Goal: Task Accomplishment & Management: Use online tool/utility

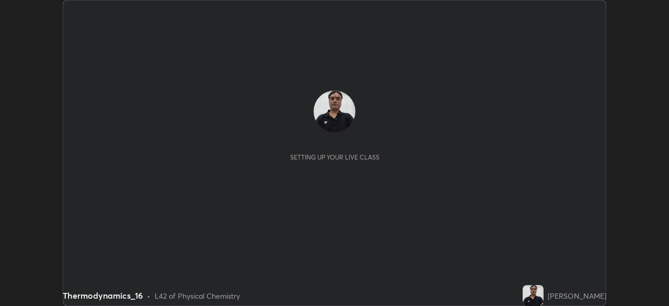
scroll to position [306, 669]
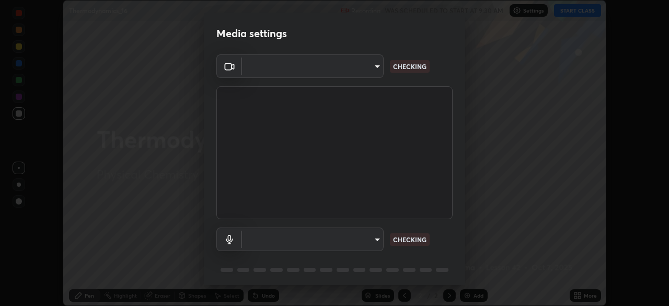
type input "e71460e2f3b1088b793b916af5c4649f3a08c12dec8142a086c785943032b170"
type input "default"
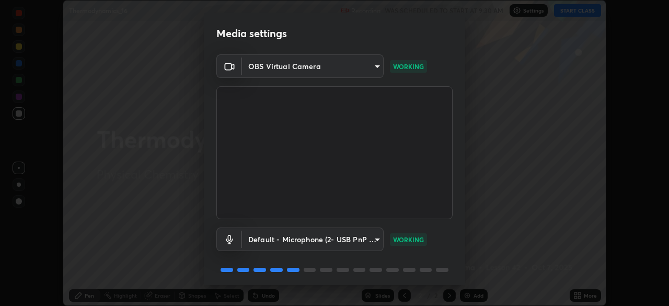
scroll to position [37, 0]
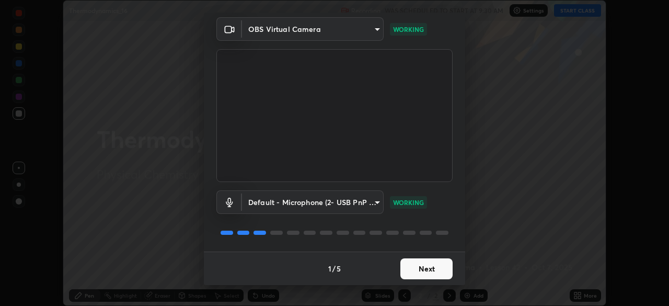
click at [420, 264] on button "Next" at bounding box center [427, 268] width 52 height 21
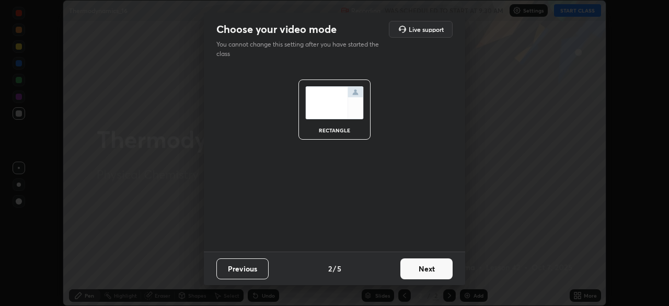
click at [417, 266] on button "Next" at bounding box center [427, 268] width 52 height 21
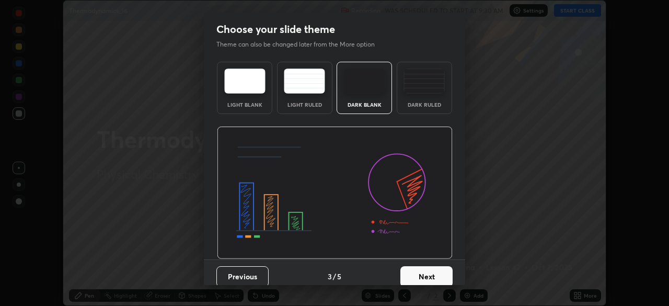
click at [420, 267] on button "Next" at bounding box center [427, 276] width 52 height 21
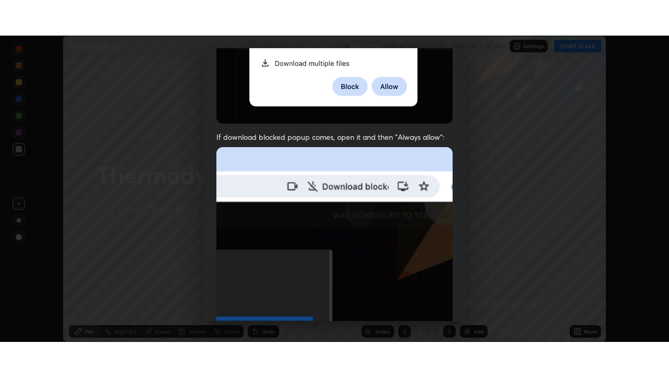
scroll to position [251, 0]
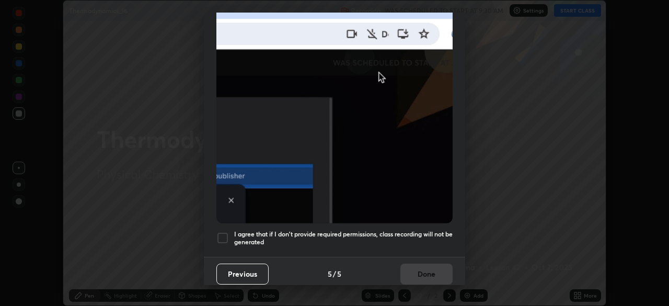
click at [224, 232] on div at bounding box center [223, 238] width 13 height 13
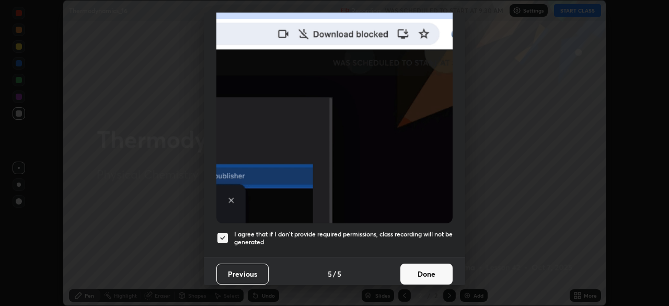
click at [418, 267] on button "Done" at bounding box center [427, 274] width 52 height 21
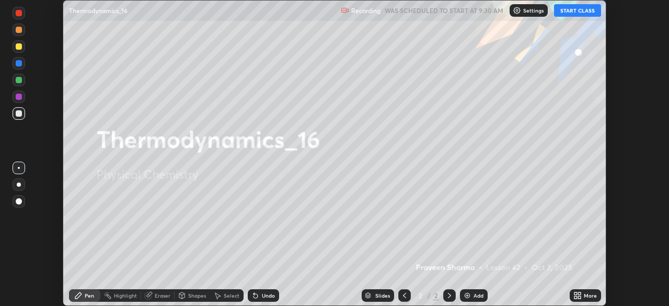
click at [474, 295] on div "Add" at bounding box center [479, 295] width 10 height 5
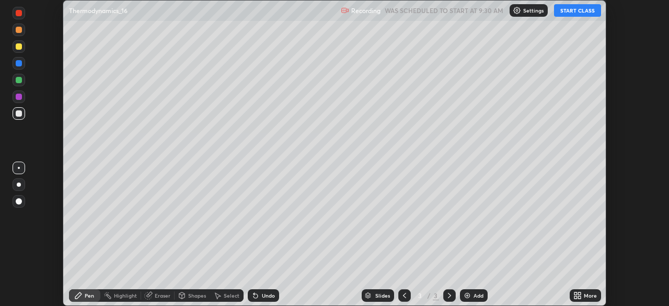
click at [576, 293] on icon at bounding box center [576, 293] width 3 height 3
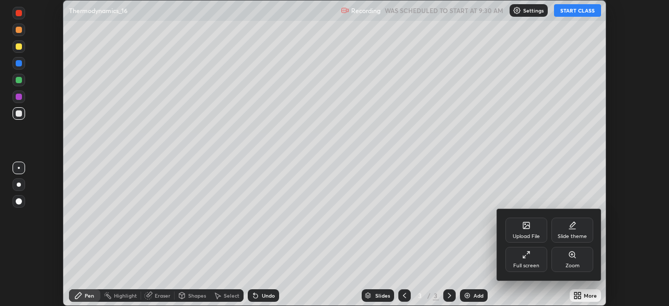
click at [527, 255] on icon at bounding box center [526, 255] width 8 height 8
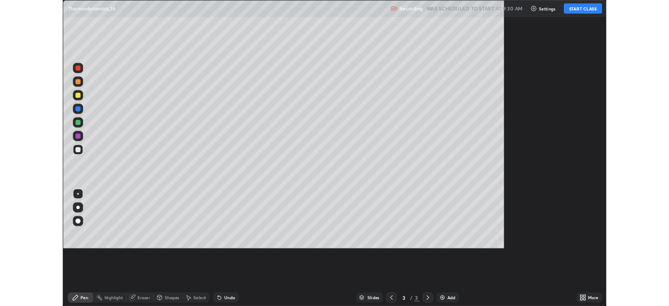
scroll to position [377, 669]
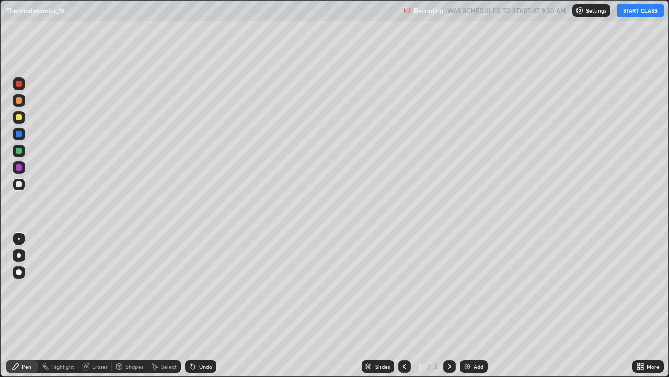
click at [630, 11] on button "START CLASS" at bounding box center [640, 10] width 47 height 13
click at [195, 305] on icon at bounding box center [193, 366] width 8 height 8
click at [470, 305] on img at bounding box center [467, 366] width 8 height 8
click at [196, 305] on icon at bounding box center [193, 366] width 8 height 8
click at [191, 305] on icon at bounding box center [193, 367] width 4 height 4
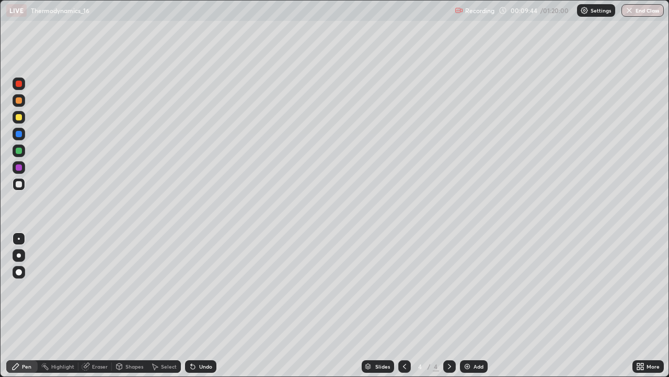
click at [191, 305] on icon at bounding box center [191, 363] width 1 height 1
click at [195, 305] on icon at bounding box center [193, 366] width 8 height 8
click at [191, 305] on icon at bounding box center [193, 367] width 4 height 4
click at [19, 118] on div at bounding box center [19, 117] width 6 height 6
click at [193, 305] on icon at bounding box center [193, 367] width 4 height 4
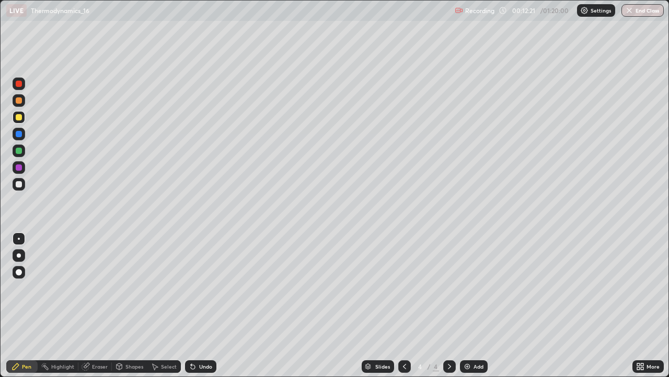
click at [19, 151] on div at bounding box center [19, 150] width 6 height 6
click at [18, 152] on div at bounding box center [19, 150] width 6 height 6
click at [464, 305] on img at bounding box center [467, 366] width 8 height 8
click at [18, 185] on div at bounding box center [19, 184] width 6 height 6
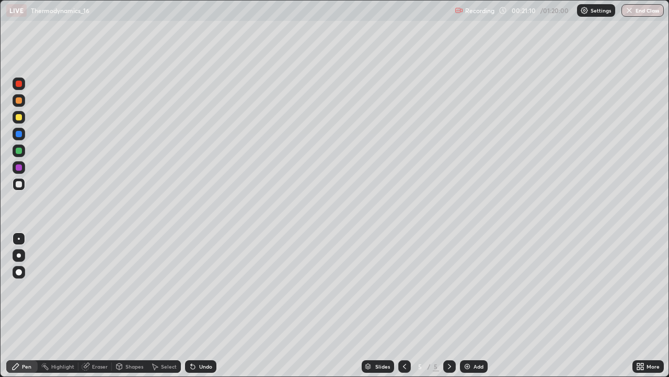
click at [202, 305] on div "Undo" at bounding box center [200, 366] width 31 height 13
click at [201, 305] on div "Undo" at bounding box center [200, 366] width 31 height 13
click at [203, 305] on div "Undo" at bounding box center [205, 365] width 13 height 5
click at [98, 305] on div "Eraser" at bounding box center [94, 366] width 33 height 13
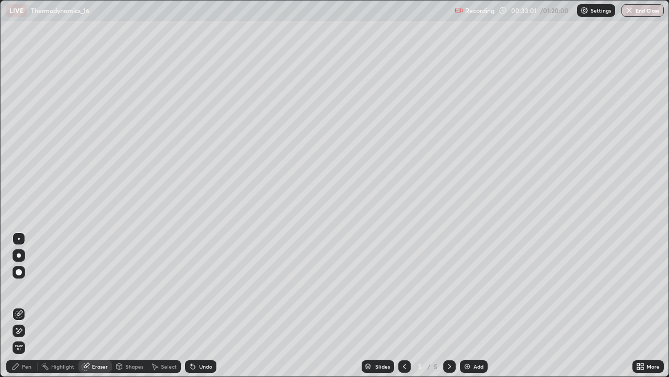
click at [20, 305] on icon at bounding box center [19, 330] width 8 height 9
click at [21, 305] on icon at bounding box center [19, 314] width 8 height 8
click at [29, 305] on div "Pen" at bounding box center [26, 365] width 9 height 5
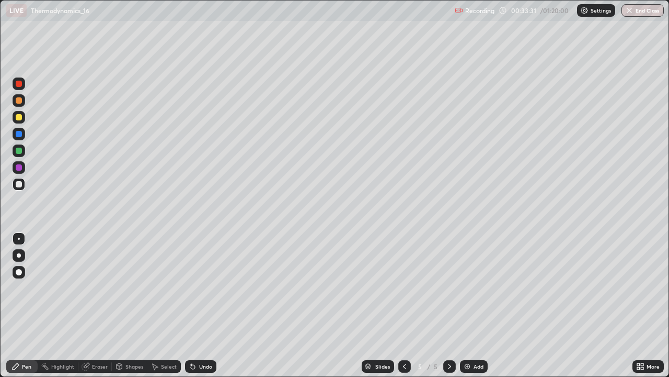
click at [91, 305] on div "Eraser" at bounding box center [94, 366] width 33 height 13
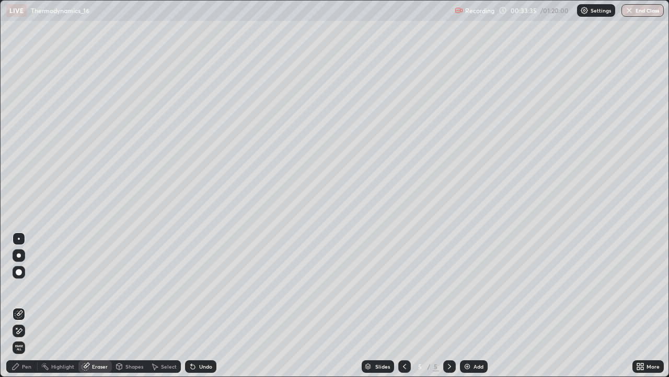
click at [31, 305] on div "Pen" at bounding box center [26, 365] width 9 height 5
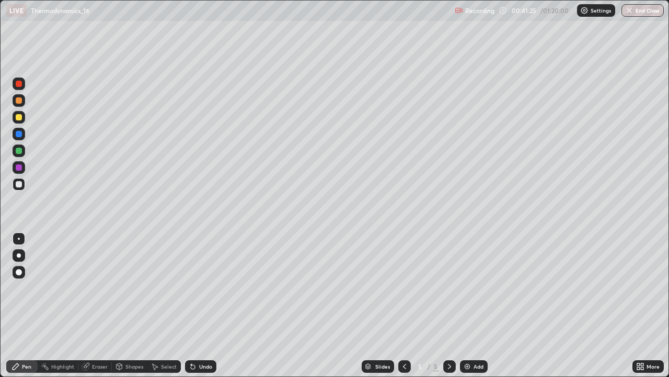
click at [471, 305] on div "Add" at bounding box center [474, 366] width 28 height 13
click at [191, 305] on icon at bounding box center [193, 367] width 4 height 4
click at [191, 305] on icon at bounding box center [191, 363] width 1 height 1
click at [196, 305] on div "Undo" at bounding box center [200, 366] width 31 height 13
click at [201, 305] on div "Undo" at bounding box center [205, 365] width 13 height 5
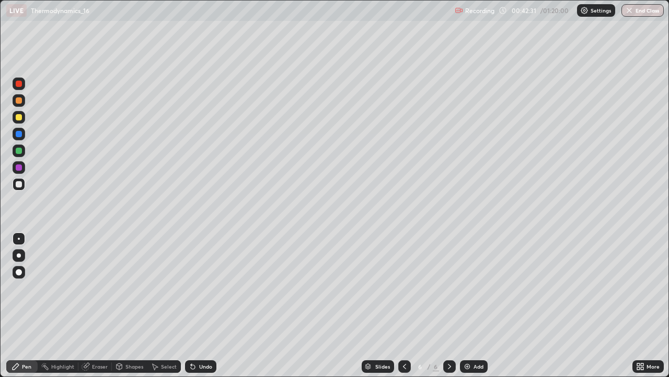
click at [201, 305] on div "Undo" at bounding box center [205, 365] width 13 height 5
click at [193, 305] on icon at bounding box center [193, 366] width 8 height 8
click at [19, 117] on div at bounding box center [19, 117] width 6 height 6
click at [18, 134] on div at bounding box center [19, 134] width 6 height 6
click at [19, 184] on div at bounding box center [19, 184] width 6 height 6
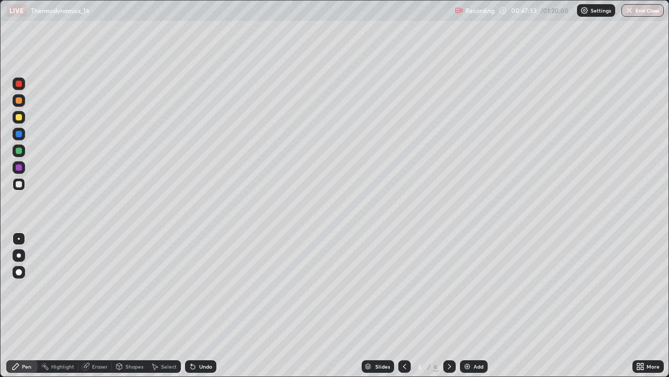
click at [198, 305] on div "Undo" at bounding box center [200, 366] width 31 height 13
click at [207, 305] on div "Undo" at bounding box center [200, 366] width 31 height 13
click at [209, 305] on div "Undo" at bounding box center [200, 366] width 31 height 13
click at [19, 117] on div at bounding box center [19, 117] width 6 height 6
click at [472, 305] on div "Add" at bounding box center [474, 366] width 28 height 13
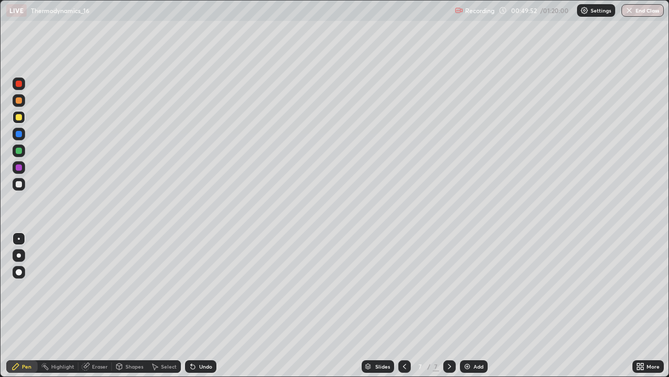
click at [21, 181] on div at bounding box center [19, 184] width 6 height 6
click at [191, 305] on icon at bounding box center [193, 367] width 4 height 4
click at [193, 305] on icon at bounding box center [193, 366] width 8 height 8
click at [193, 305] on icon at bounding box center [193, 367] width 4 height 4
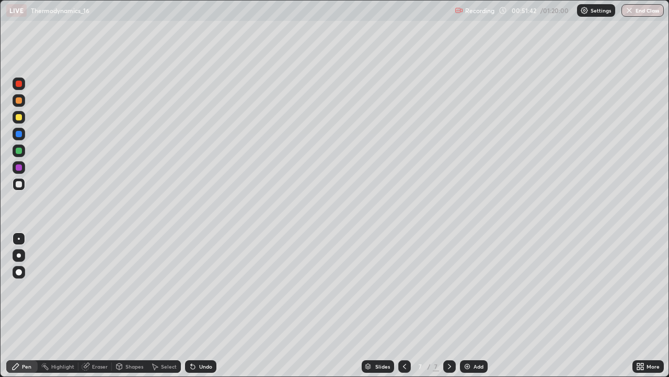
click at [470, 305] on img at bounding box center [467, 366] width 8 height 8
click at [401, 305] on icon at bounding box center [405, 366] width 8 height 8
click at [469, 305] on div "Add" at bounding box center [474, 366] width 28 height 13
click at [200, 305] on div "Undo" at bounding box center [205, 365] width 13 height 5
click at [203, 305] on div "Undo" at bounding box center [200, 366] width 31 height 13
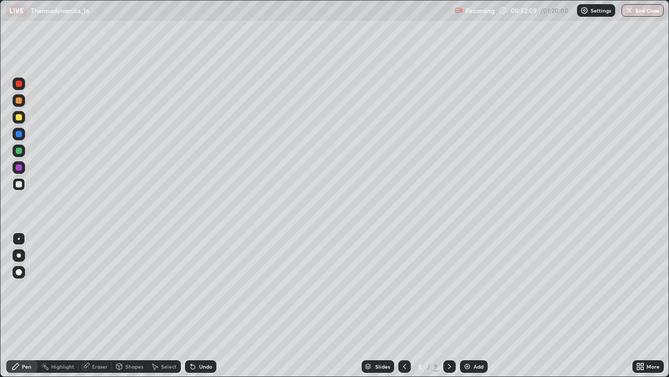
click at [90, 305] on div "Eraser" at bounding box center [94, 366] width 33 height 13
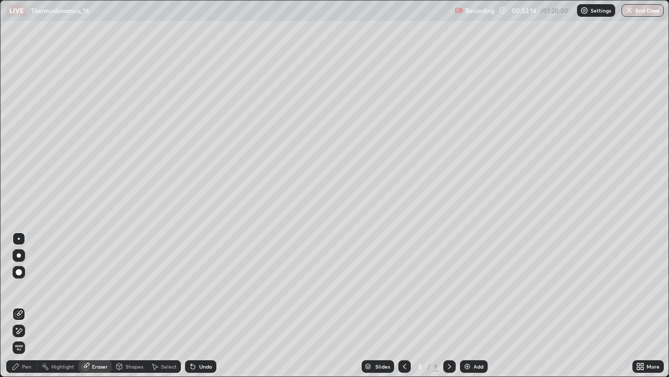
click at [24, 305] on div "Pen" at bounding box center [21, 366] width 31 height 13
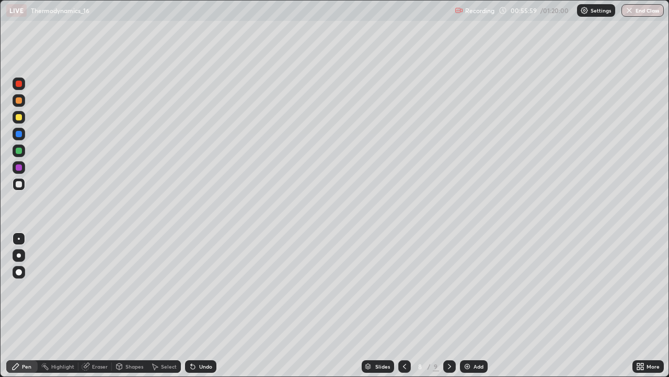
click at [17, 117] on div at bounding box center [19, 117] width 6 height 6
click at [402, 305] on icon at bounding box center [405, 366] width 8 height 8
click at [404, 305] on icon at bounding box center [405, 366] width 8 height 8
click at [448, 305] on icon at bounding box center [450, 366] width 8 height 8
click at [450, 305] on icon at bounding box center [450, 366] width 8 height 8
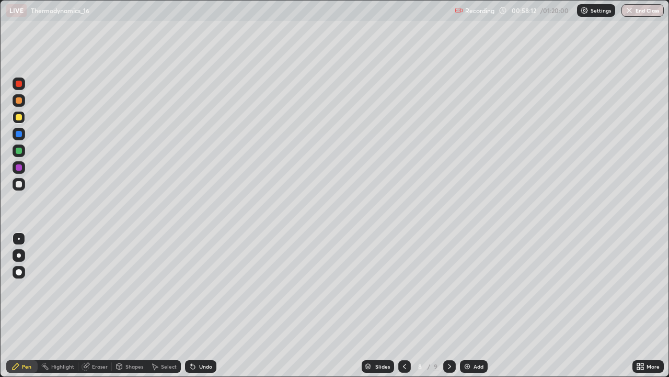
click at [404, 305] on icon at bounding box center [405, 366] width 8 height 8
click at [408, 305] on div at bounding box center [405, 366] width 13 height 13
click at [449, 305] on icon at bounding box center [450, 366] width 8 height 8
click at [449, 305] on icon at bounding box center [449, 365] width 3 height 5
click at [463, 305] on img at bounding box center [467, 366] width 8 height 8
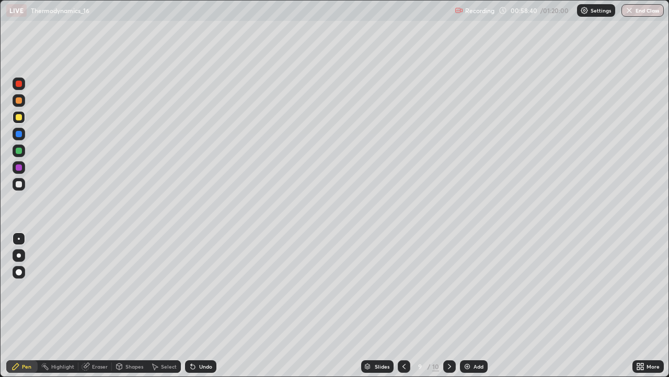
click at [20, 181] on div at bounding box center [19, 184] width 6 height 6
click at [17, 135] on div at bounding box center [19, 134] width 6 height 6
click at [20, 185] on div at bounding box center [19, 184] width 6 height 6
click at [203, 305] on div "Undo" at bounding box center [200, 366] width 31 height 13
click at [201, 305] on div "Undo" at bounding box center [205, 365] width 13 height 5
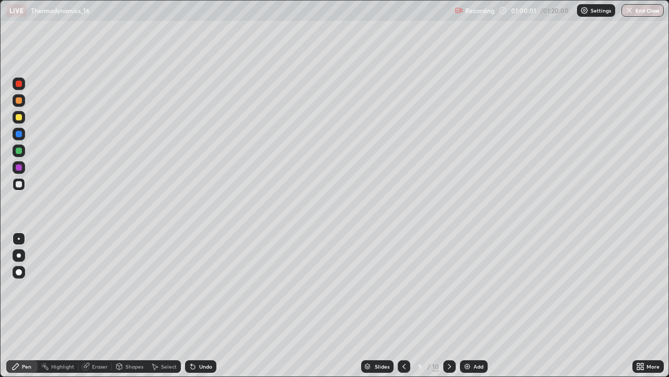
click at [202, 305] on div "Undo" at bounding box center [205, 365] width 13 height 5
click at [204, 305] on div "Undo" at bounding box center [205, 365] width 13 height 5
click at [203, 305] on div "Undo" at bounding box center [205, 365] width 13 height 5
click at [204, 305] on div "Undo" at bounding box center [200, 366] width 31 height 13
click at [204, 305] on div "Undo" at bounding box center [205, 365] width 13 height 5
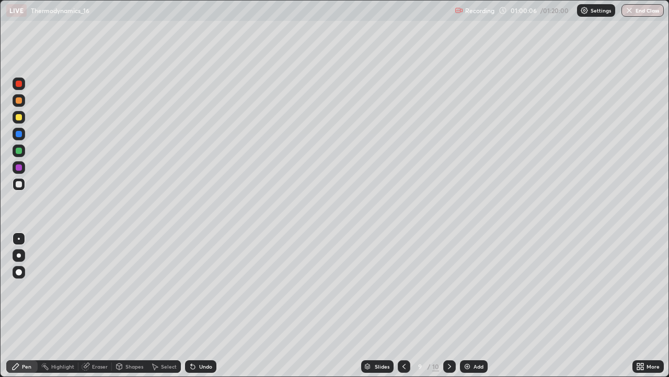
click at [203, 305] on div "Undo" at bounding box center [205, 365] width 13 height 5
click at [207, 305] on div "Undo" at bounding box center [205, 365] width 13 height 5
click at [21, 117] on div at bounding box center [19, 117] width 6 height 6
click at [403, 305] on icon at bounding box center [404, 366] width 8 height 8
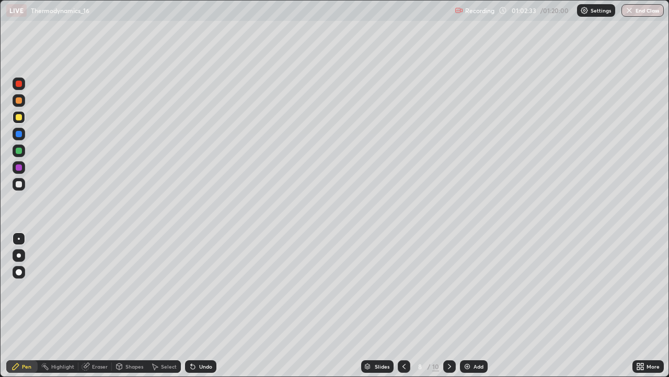
click at [404, 305] on icon at bounding box center [404, 366] width 8 height 8
click at [403, 305] on icon at bounding box center [404, 366] width 8 height 8
click at [448, 305] on div at bounding box center [449, 366] width 13 height 13
click at [449, 305] on icon at bounding box center [450, 366] width 8 height 8
click at [450, 305] on icon at bounding box center [450, 366] width 8 height 8
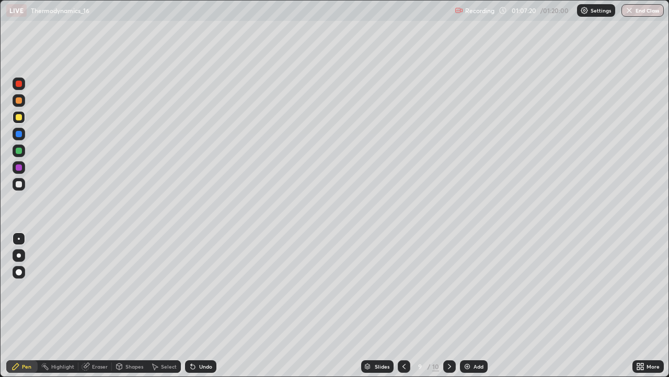
click at [448, 305] on icon at bounding box center [450, 366] width 8 height 8
click at [469, 305] on img at bounding box center [467, 366] width 8 height 8
click at [21, 181] on div at bounding box center [19, 184] width 13 height 13
click at [200, 305] on div "Undo" at bounding box center [200, 366] width 31 height 13
click at [203, 305] on div "Undo" at bounding box center [200, 366] width 31 height 13
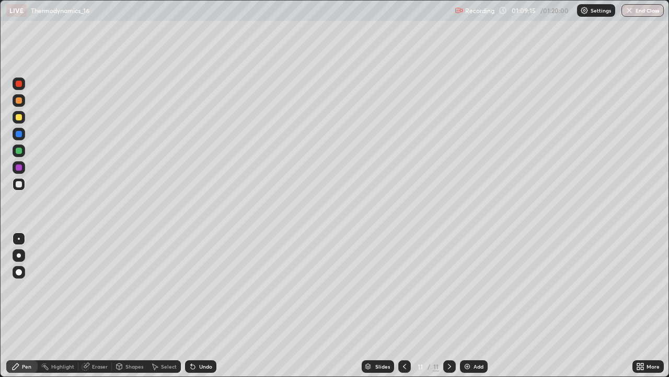
click at [204, 305] on div "Undo" at bounding box center [200, 366] width 31 height 13
click at [402, 305] on icon at bounding box center [405, 366] width 8 height 8
click at [404, 305] on icon at bounding box center [405, 366] width 8 height 8
click at [401, 305] on icon at bounding box center [405, 366] width 8 height 8
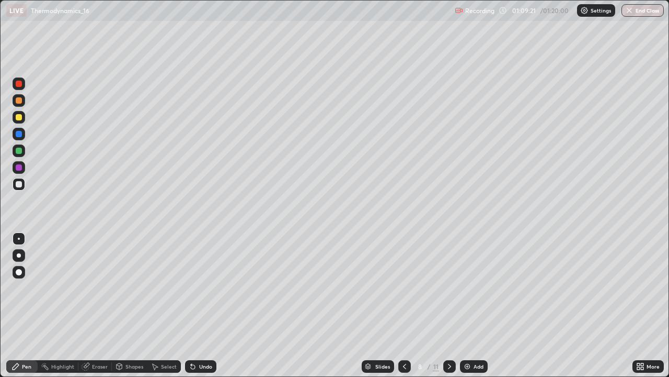
click at [403, 305] on icon at bounding box center [405, 366] width 8 height 8
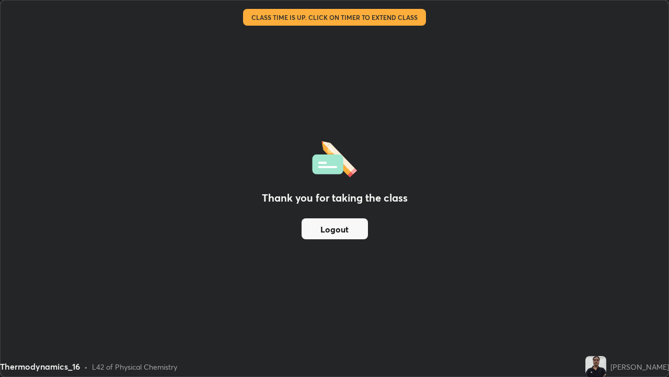
click at [337, 225] on button "Logout" at bounding box center [335, 228] width 66 height 21
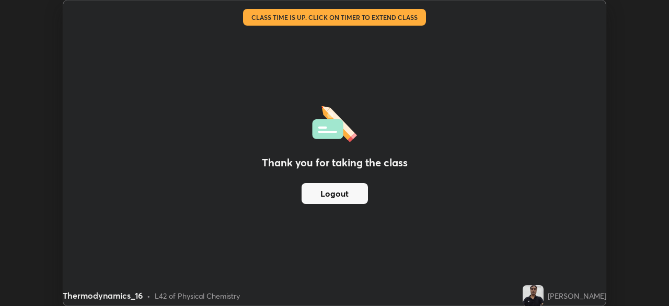
scroll to position [51991, 51628]
